Goal: Navigation & Orientation: Go to known website

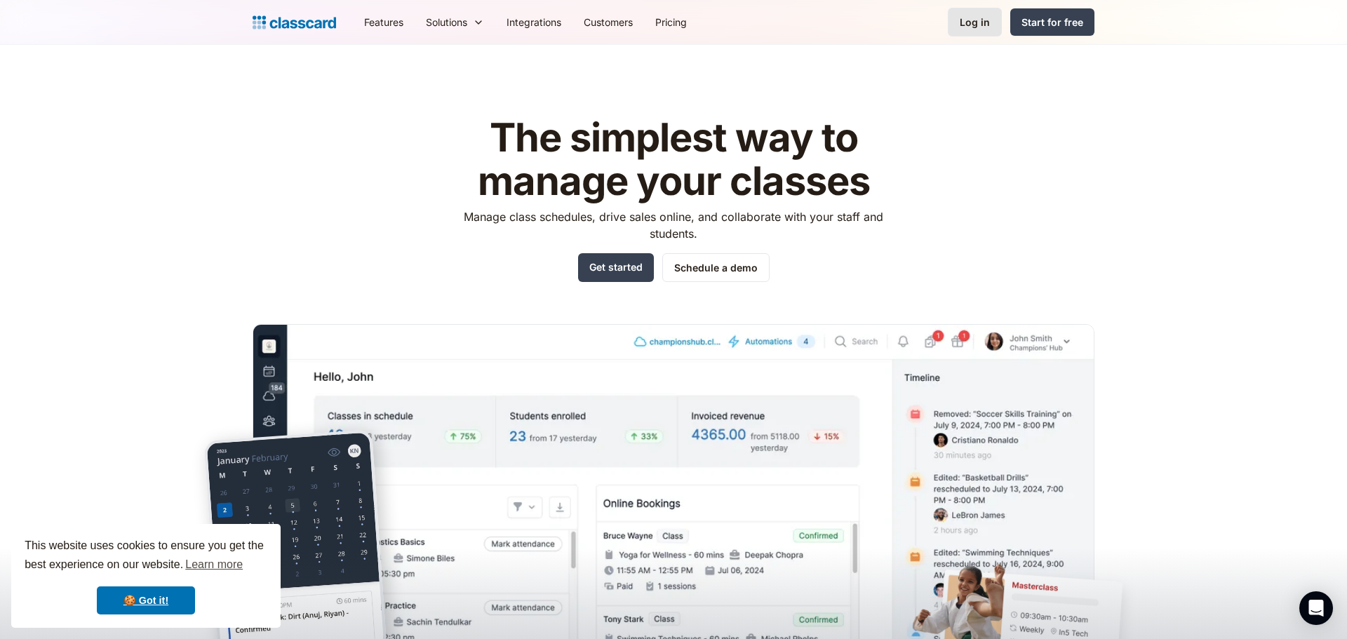
click at [987, 33] on link "Log in" at bounding box center [975, 22] width 54 height 29
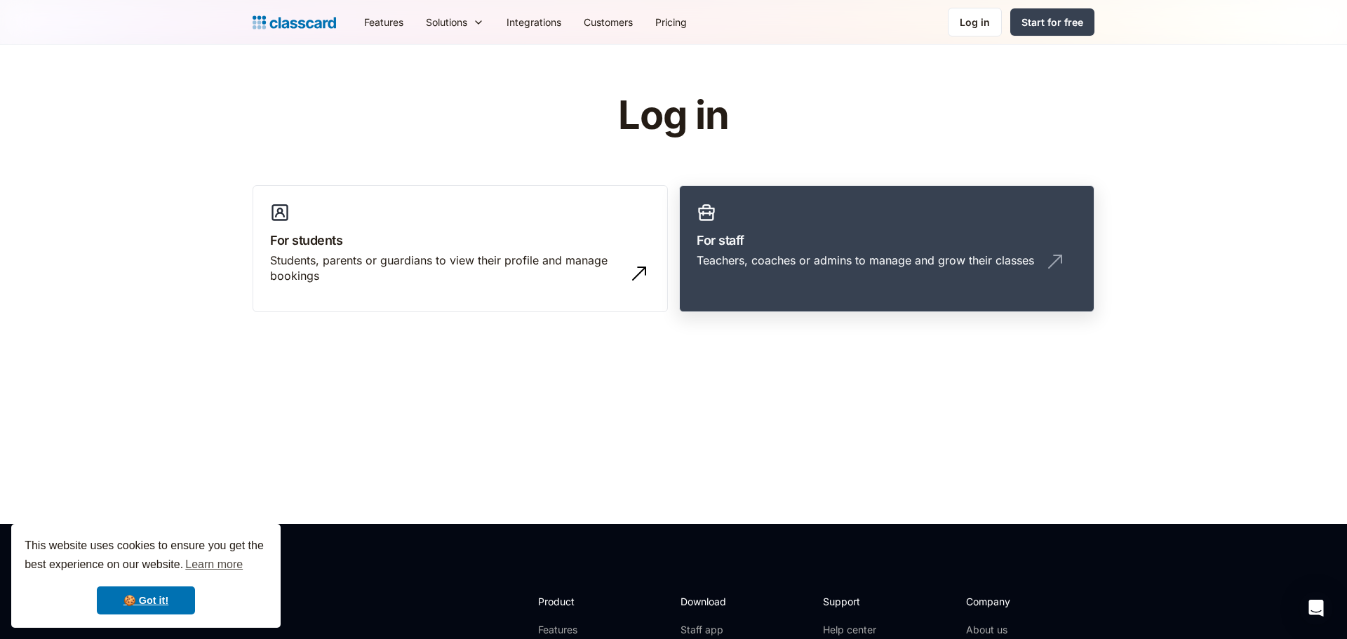
click at [841, 265] on div "Teachers, coaches or admins to manage and grow their classes" at bounding box center [866, 260] width 338 height 15
